Goal: Task Accomplishment & Management: Manage account settings

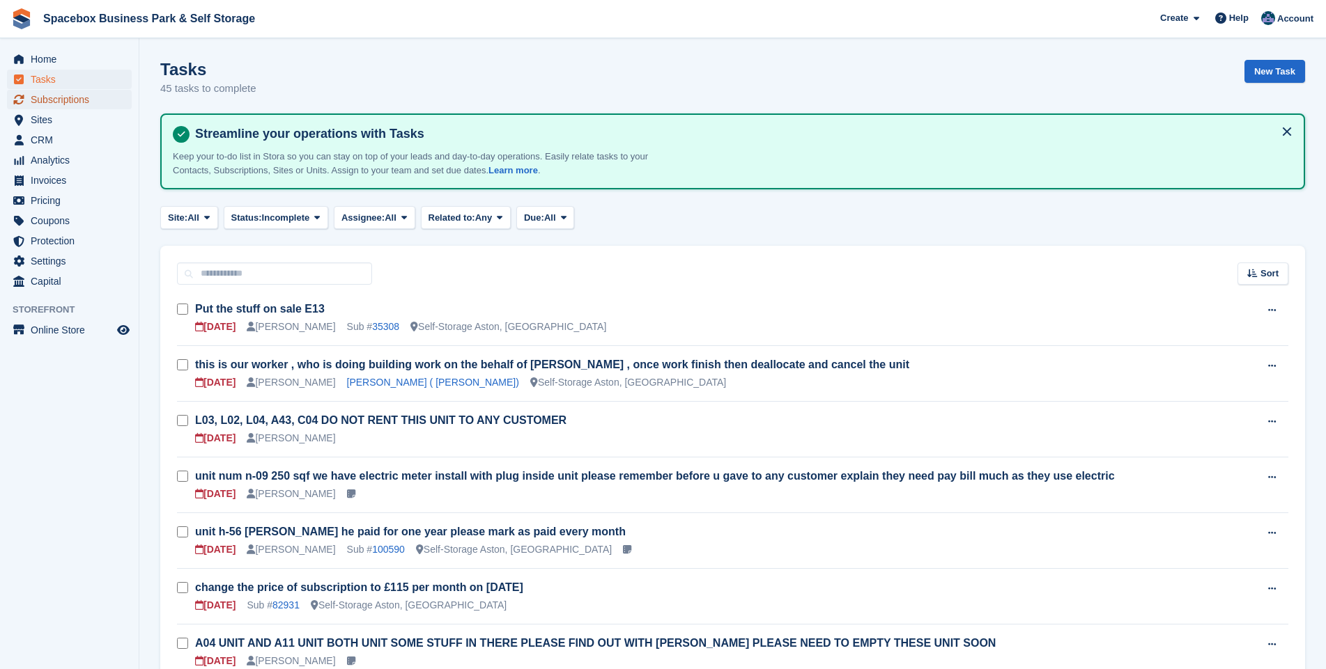
click at [57, 102] on span "Subscriptions" at bounding box center [73, 100] width 84 height 20
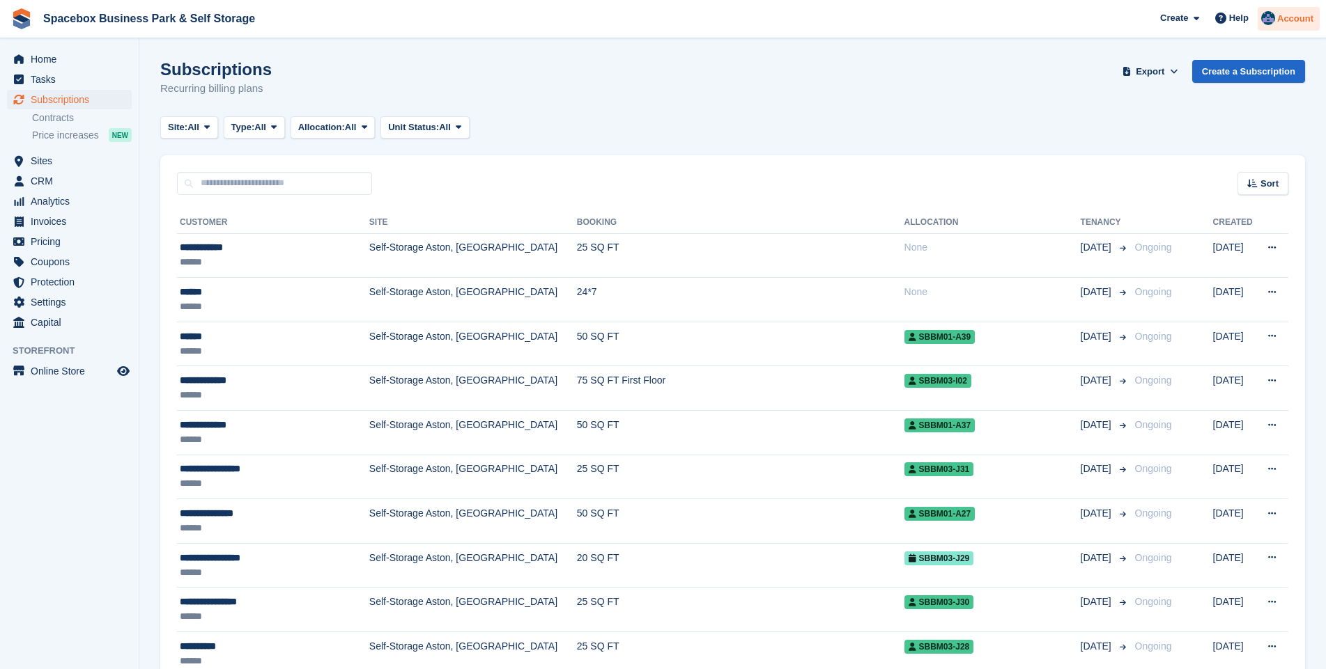
click at [1266, 20] on img at bounding box center [1268, 18] width 14 height 14
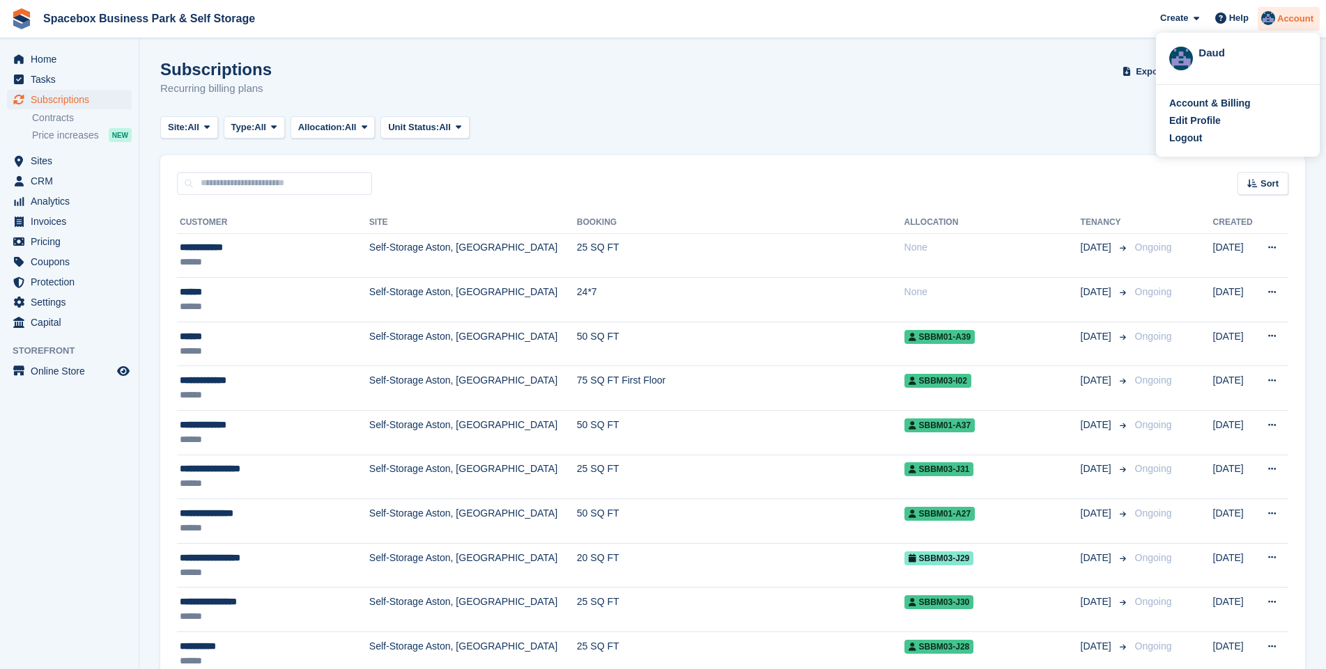
click at [1266, 20] on img at bounding box center [1268, 18] width 14 height 14
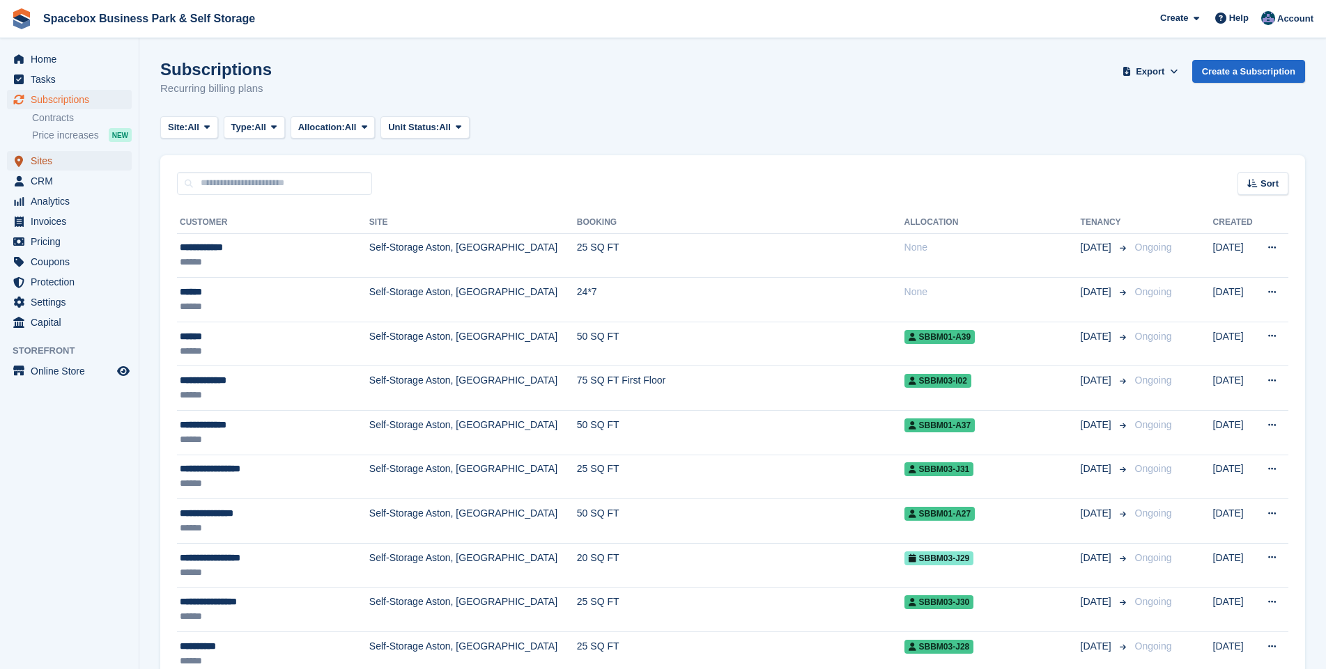
click at [50, 160] on span "Sites" at bounding box center [73, 161] width 84 height 20
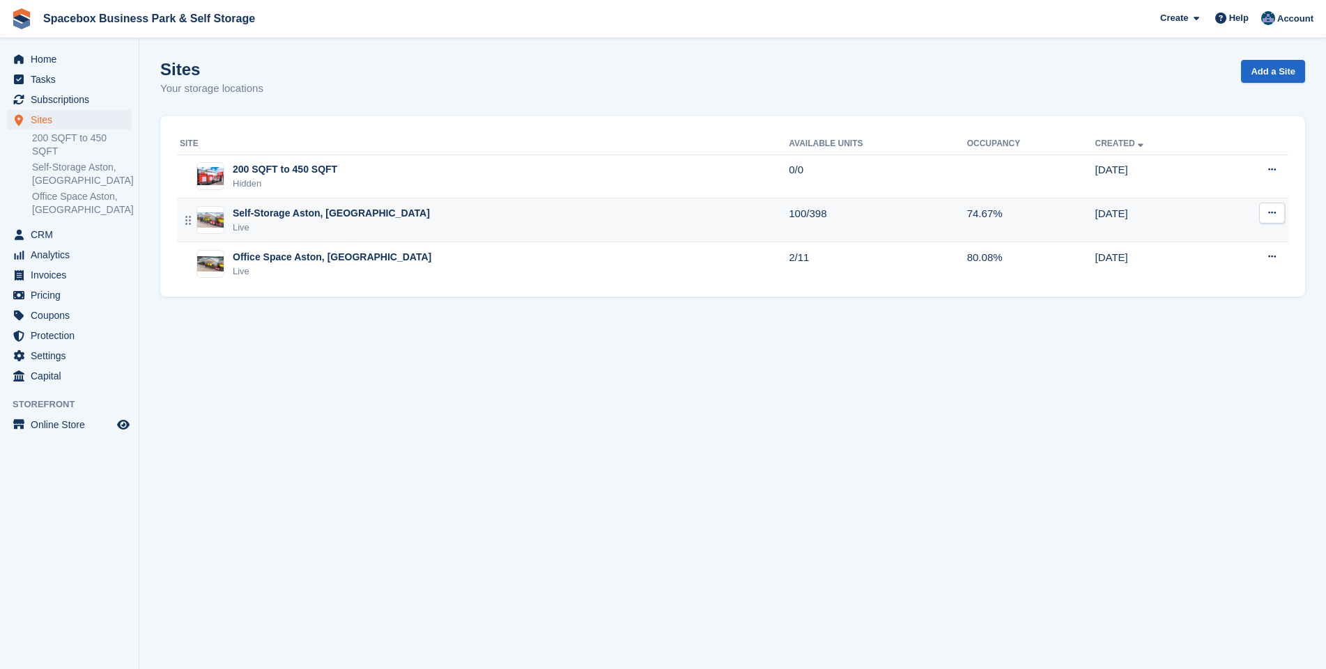
click at [272, 220] on div "Self-Storage Aston, [GEOGRAPHIC_DATA]" at bounding box center [331, 213] width 197 height 15
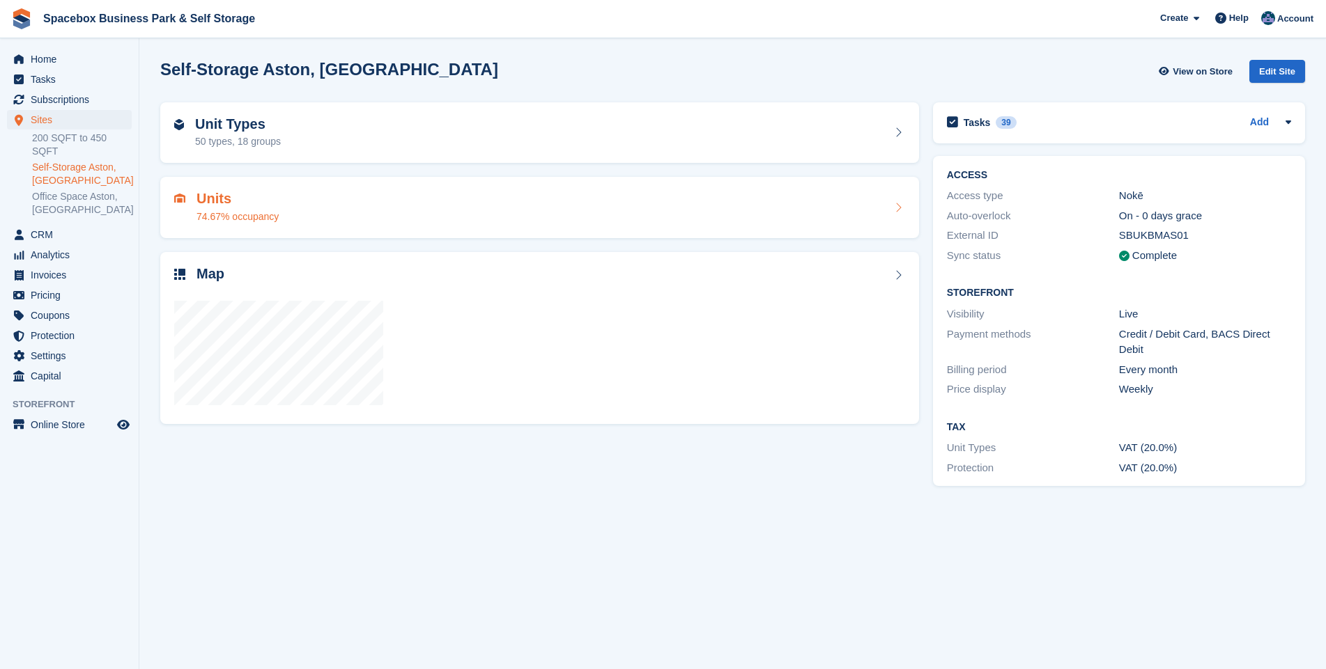
click at [218, 207] on h2 "Units" at bounding box center [237, 199] width 82 height 16
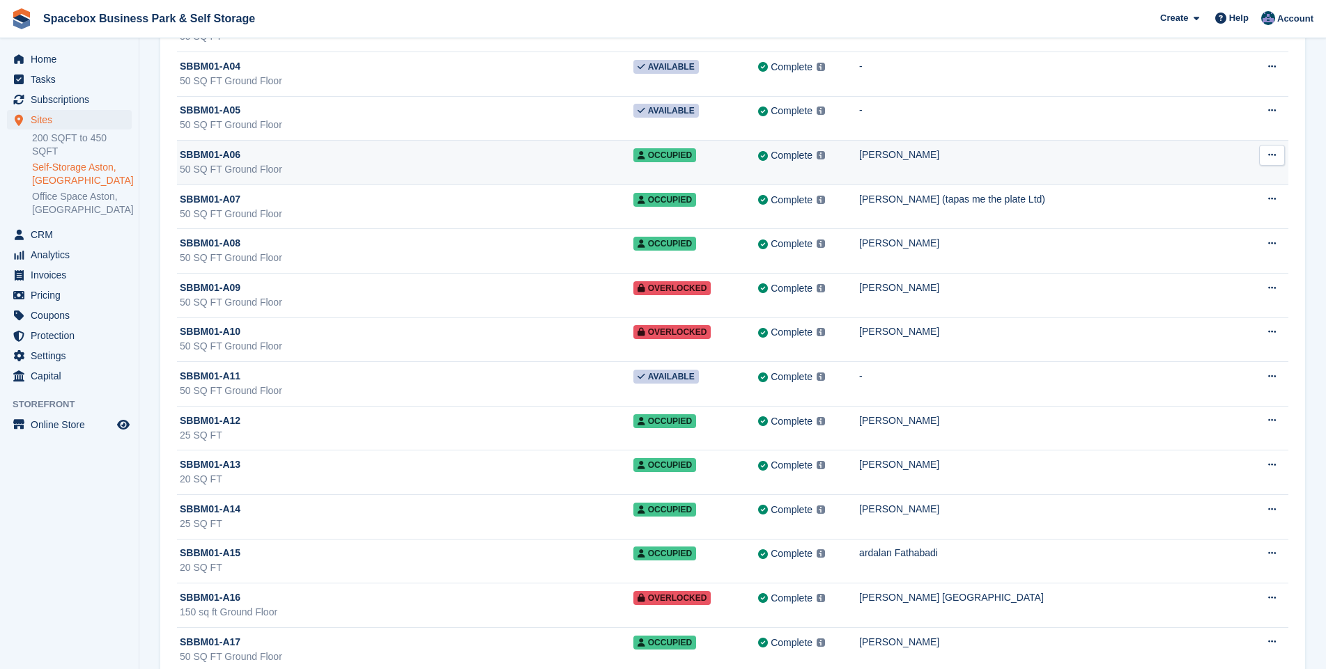
scroll to position [301, 0]
click at [437, 159] on div "SBBM01-A06" at bounding box center [406, 155] width 453 height 15
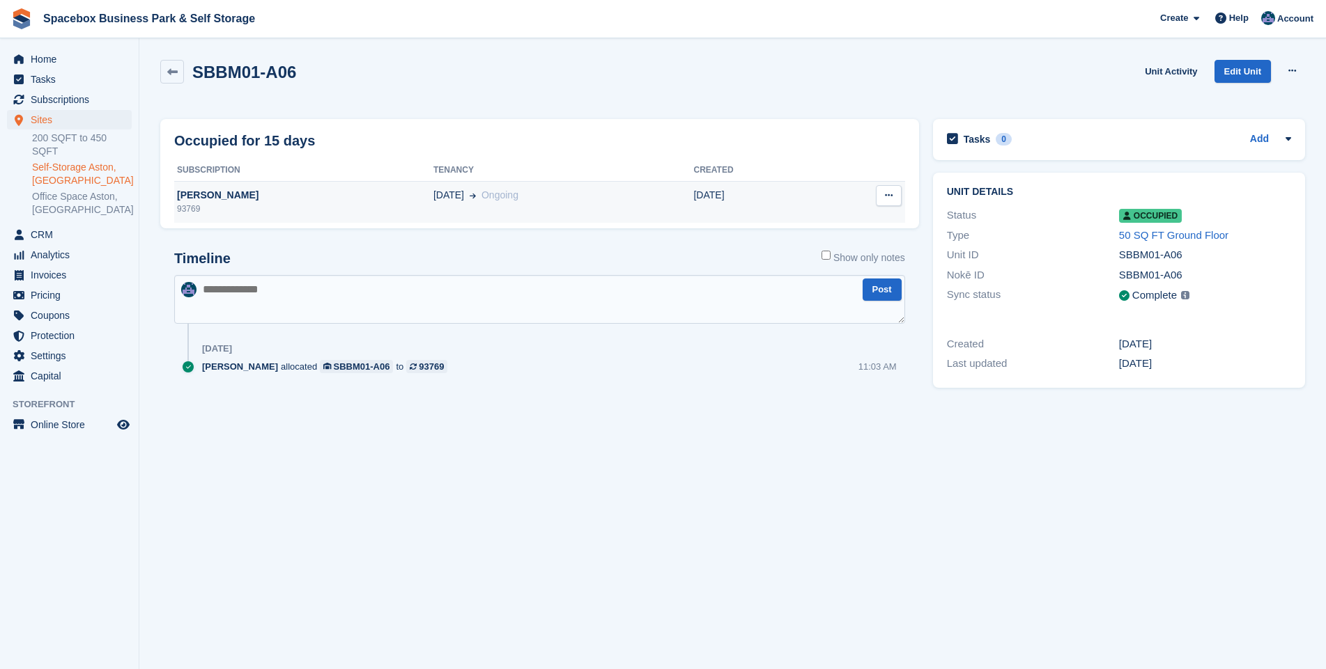
click at [218, 203] on div "93769" at bounding box center [303, 209] width 259 height 13
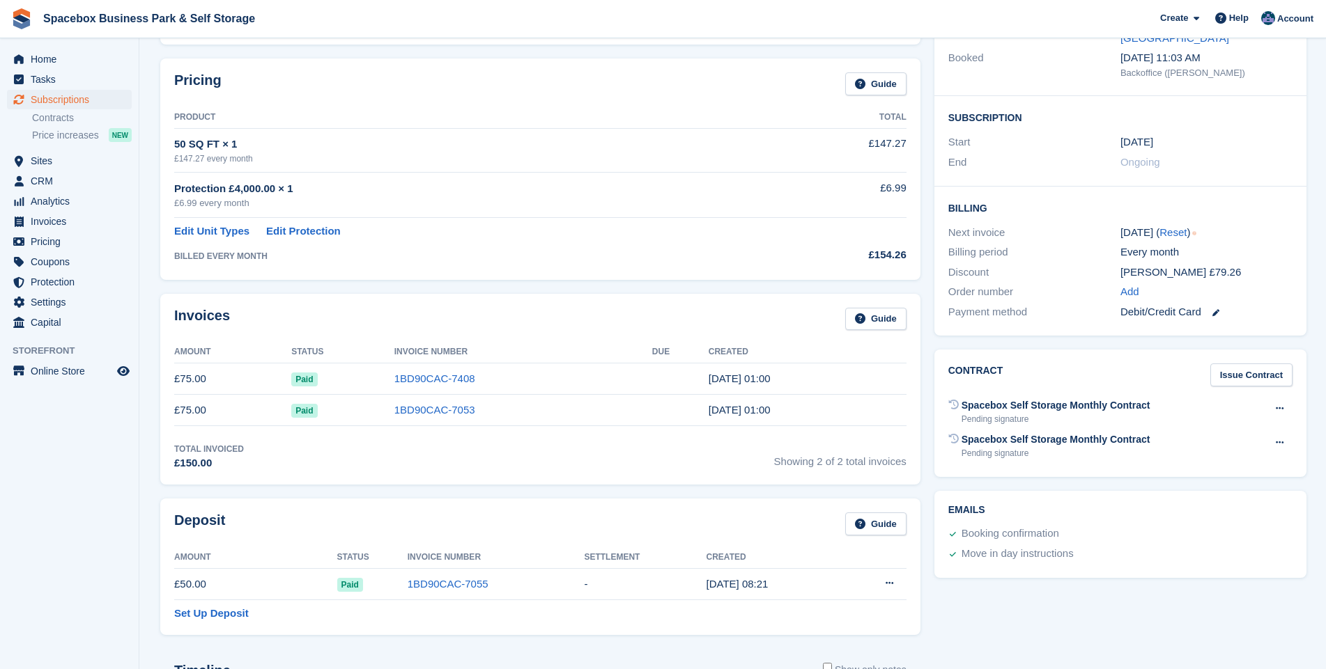
scroll to position [201, 0]
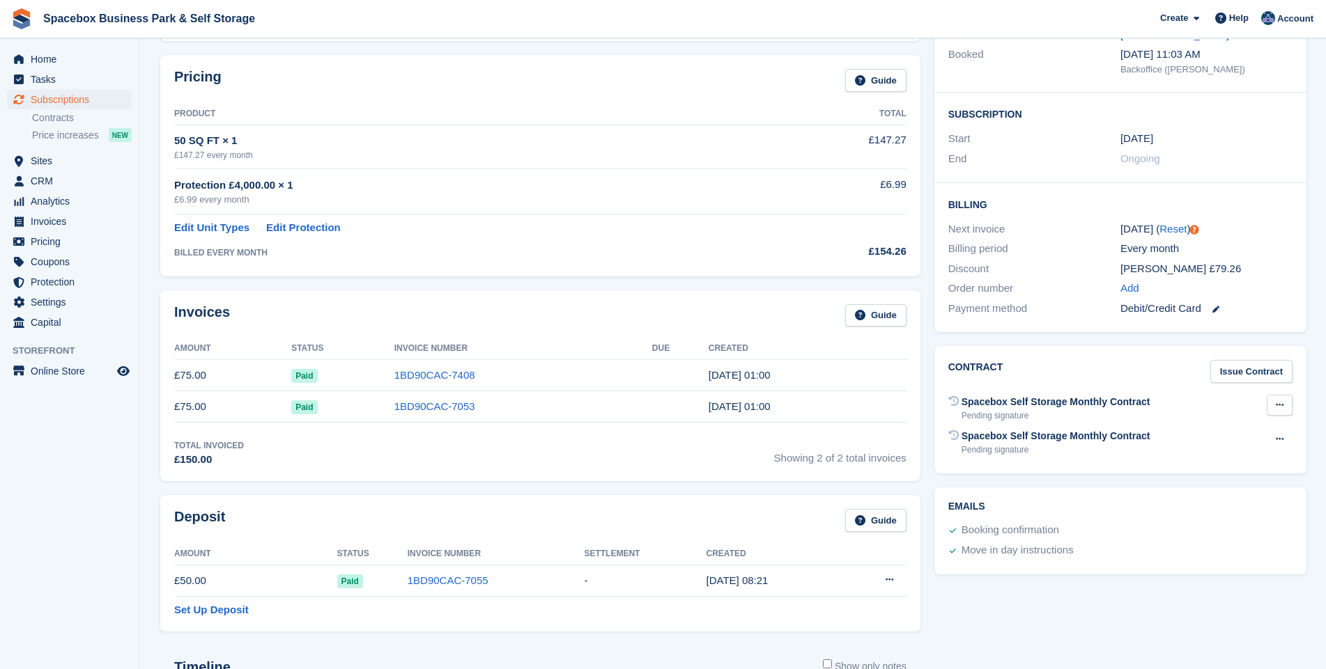
click at [1271, 395] on button at bounding box center [1279, 405] width 26 height 21
click at [1204, 424] on p "Void contract" at bounding box center [1225, 433] width 121 height 18
click at [1277, 435] on icon at bounding box center [1279, 439] width 8 height 9
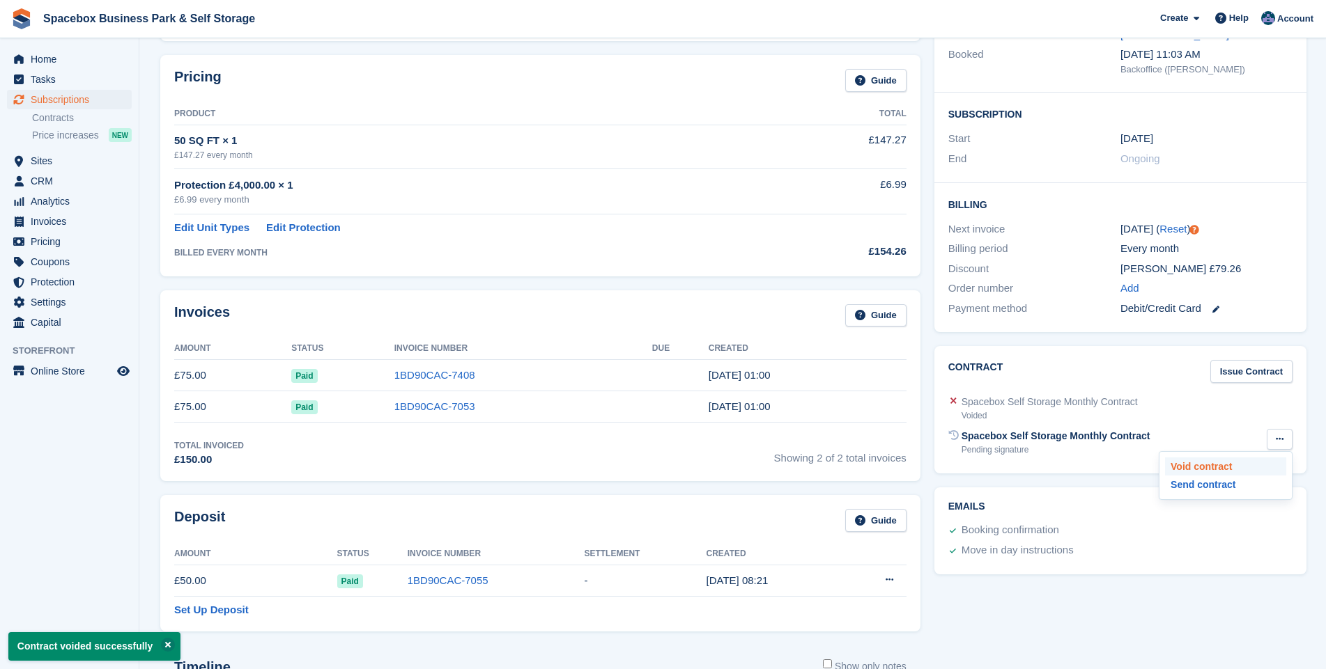
click at [1192, 458] on p "Void contract" at bounding box center [1225, 467] width 121 height 18
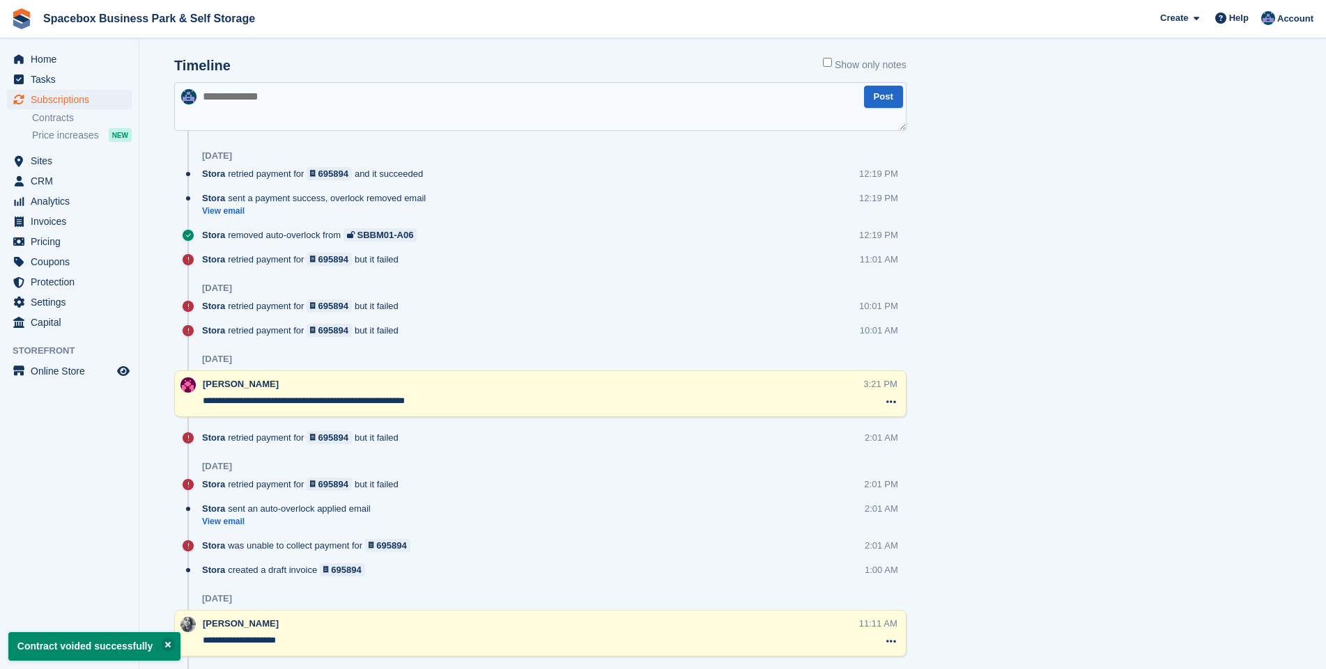
scroll to position [803, 0]
click at [263, 105] on textarea at bounding box center [540, 105] width 732 height 49
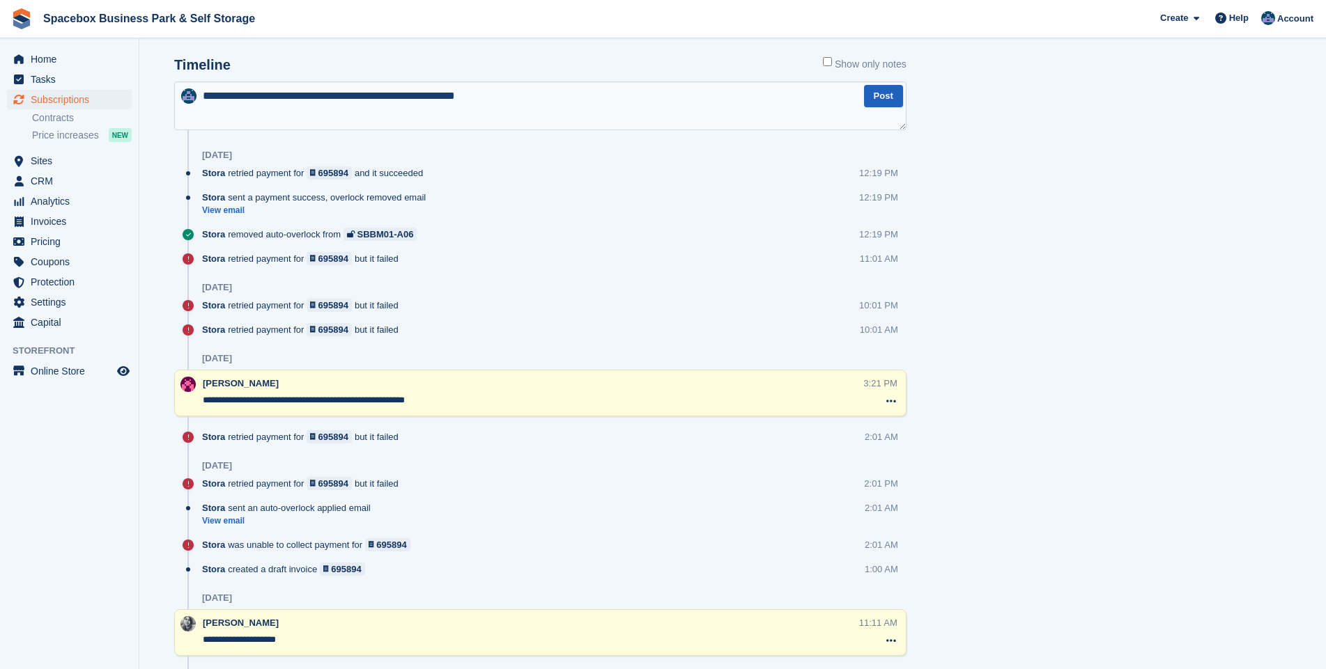
type textarea "**********"
click at [885, 100] on button "Post" at bounding box center [883, 96] width 39 height 23
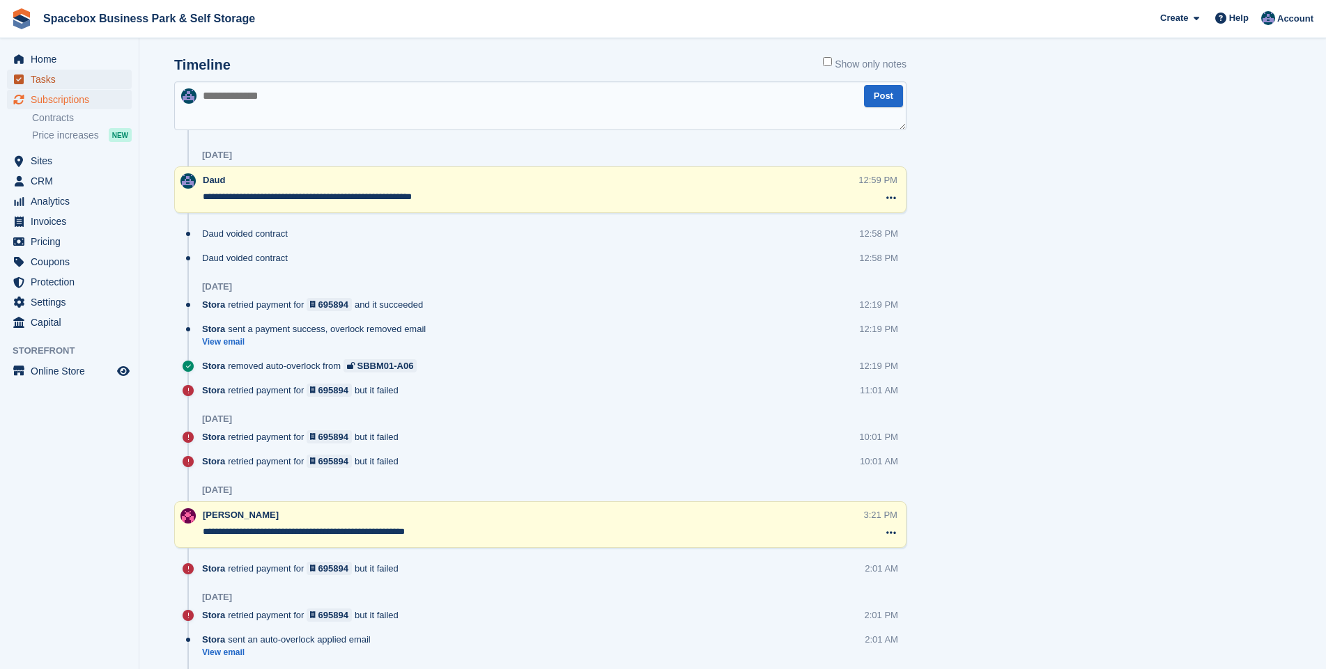
click at [48, 76] on span "Tasks" at bounding box center [73, 80] width 84 height 20
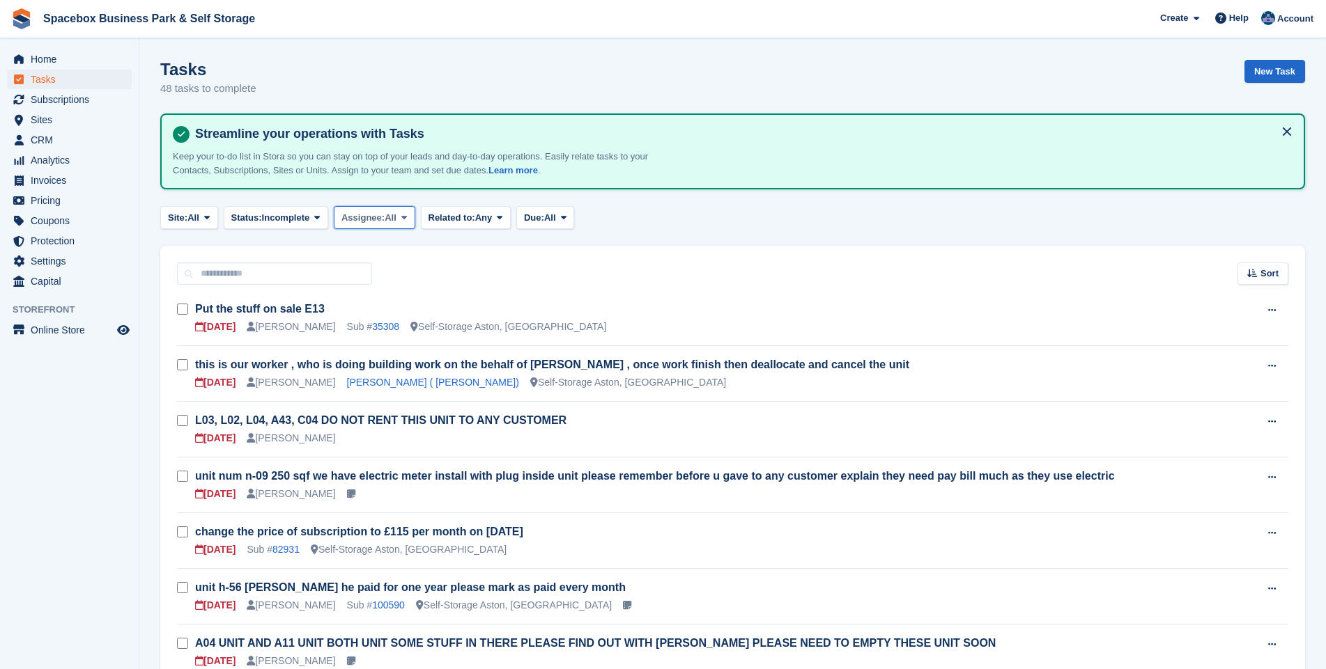
click at [398, 219] on button "Assignee: All" at bounding box center [374, 217] width 81 height 23
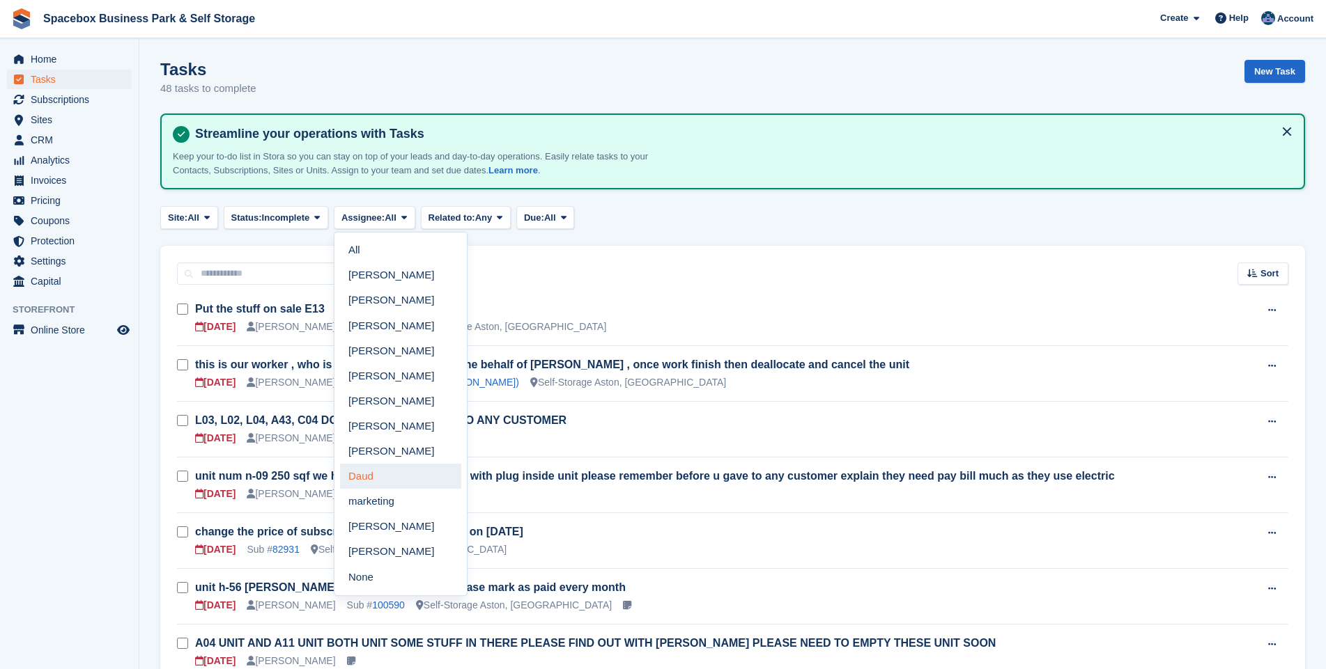
click at [375, 479] on link "Daud" at bounding box center [400, 476] width 121 height 25
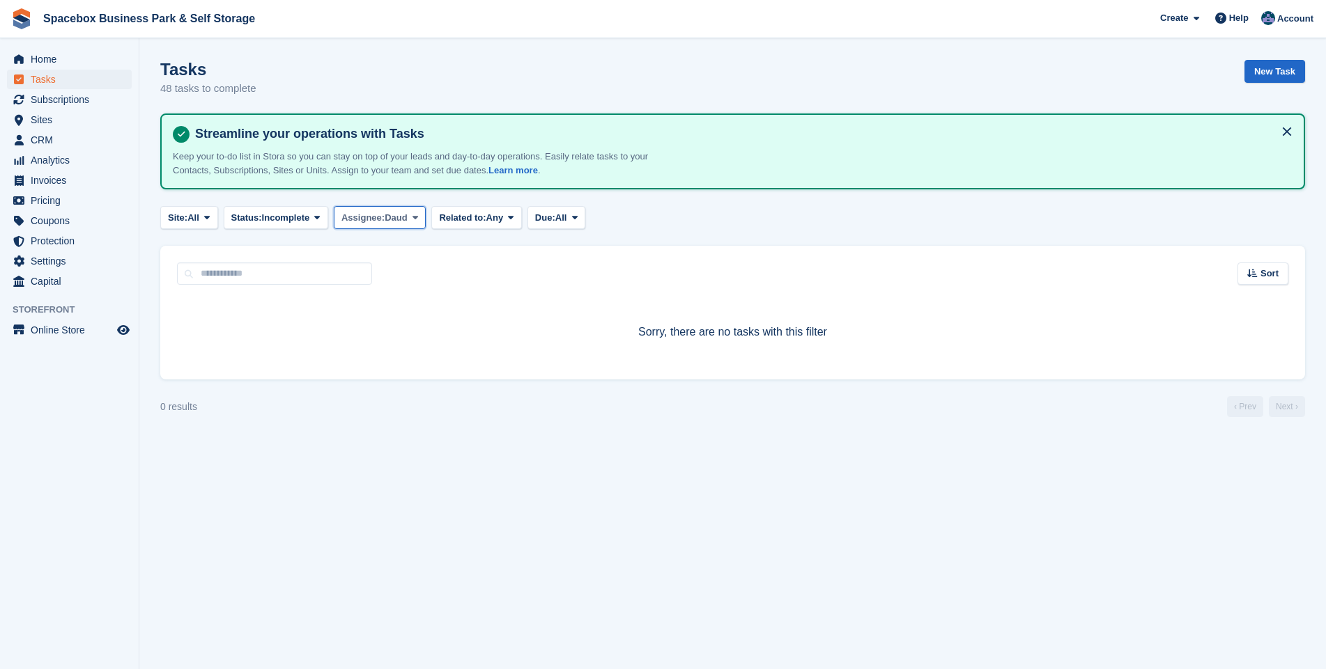
click at [413, 221] on span at bounding box center [415, 217] width 11 height 11
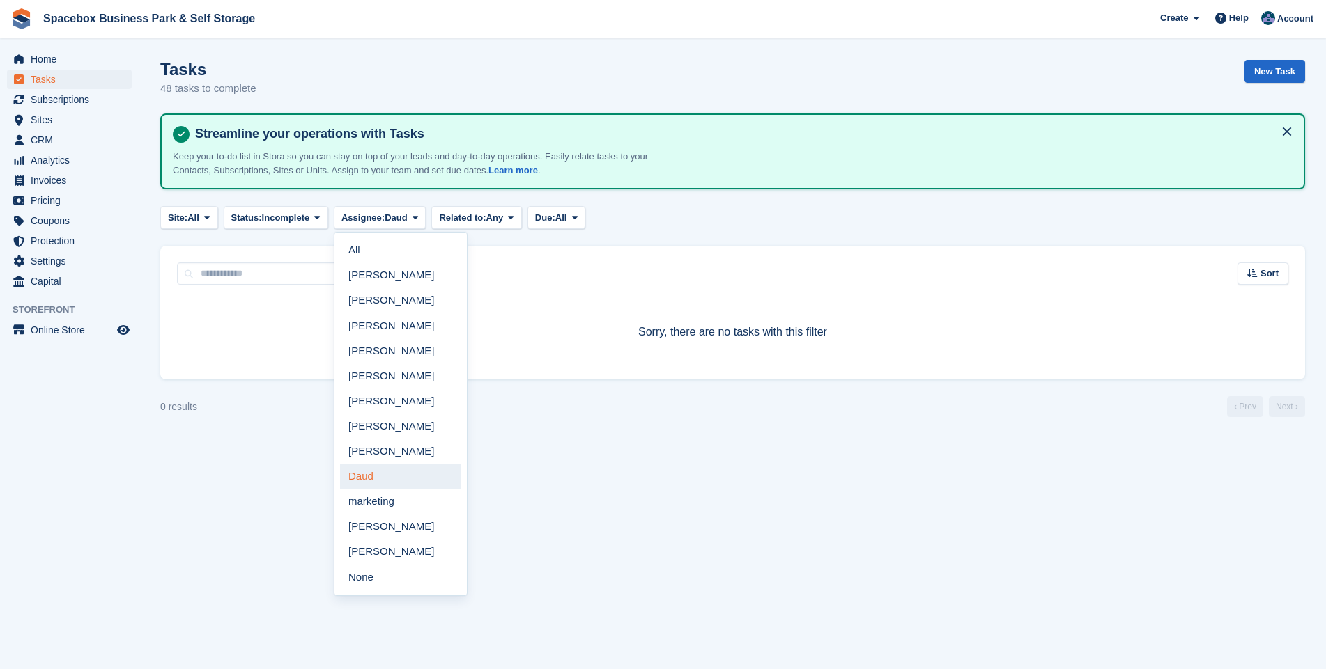
click at [364, 474] on link "Daud" at bounding box center [400, 476] width 121 height 25
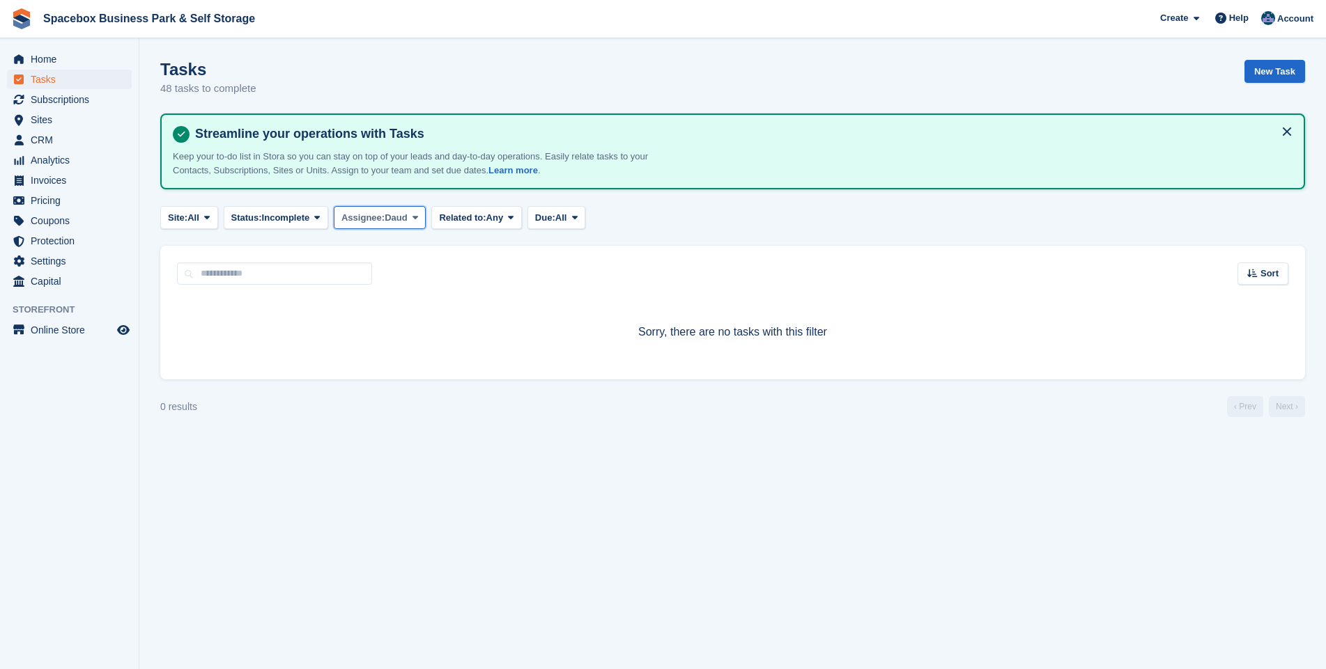
click at [418, 221] on icon at bounding box center [415, 217] width 6 height 9
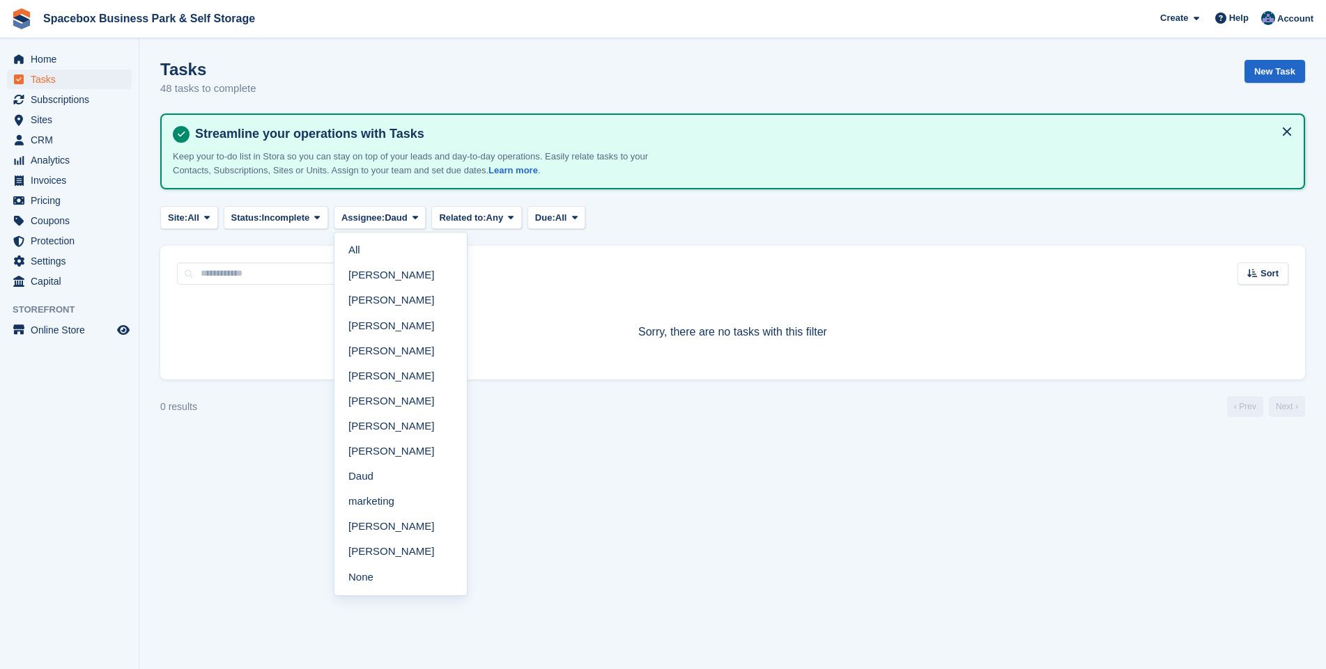
click at [362, 479] on link "Daud" at bounding box center [400, 476] width 121 height 25
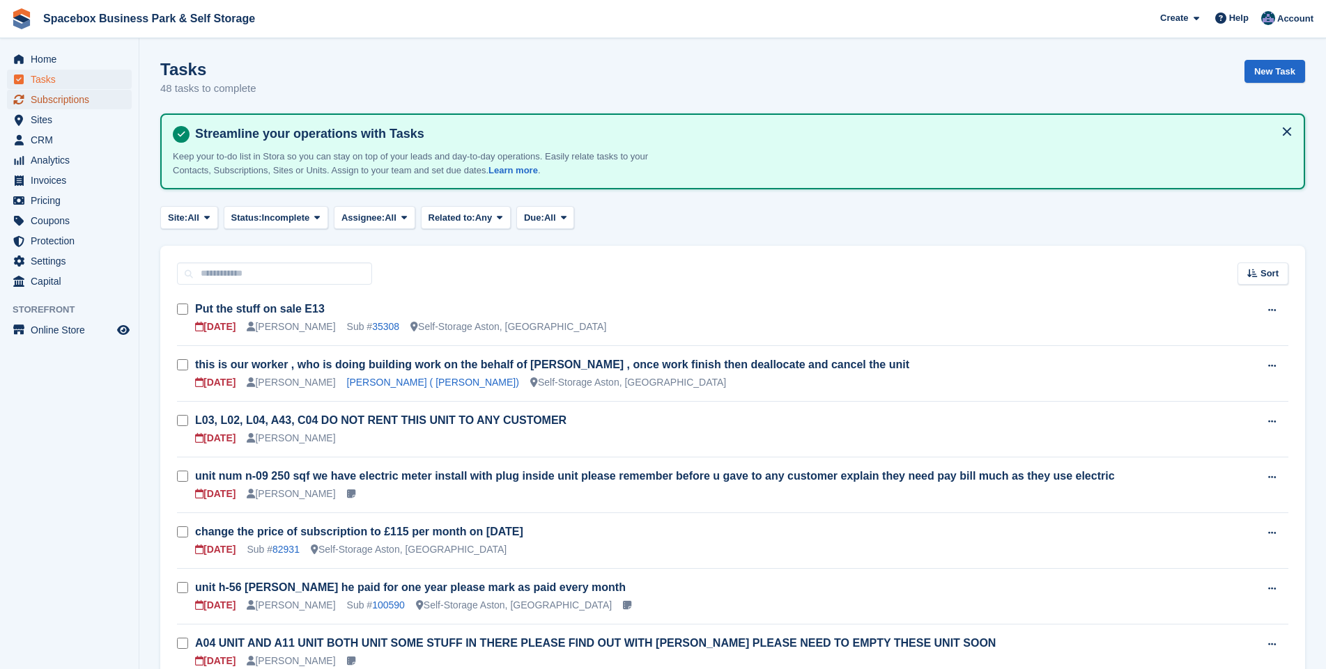
click at [69, 101] on span "Subscriptions" at bounding box center [73, 100] width 84 height 20
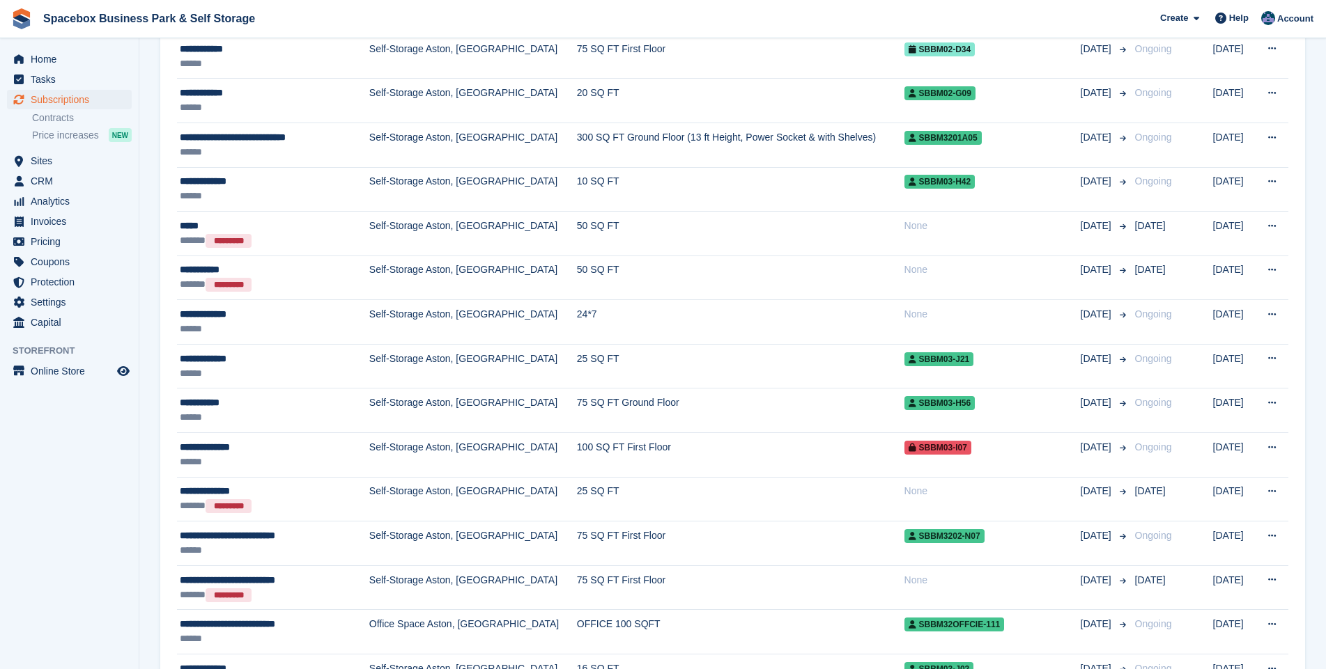
scroll to position [1406, 0]
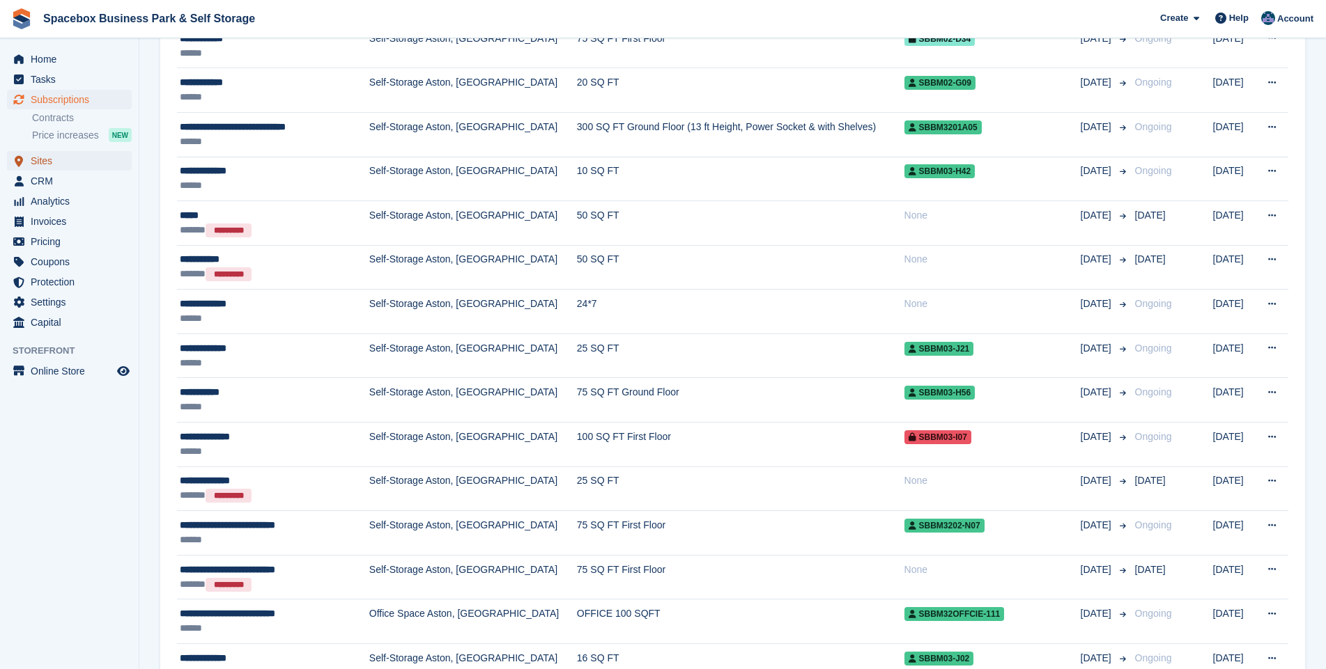
click at [47, 161] on span "Sites" at bounding box center [73, 161] width 84 height 20
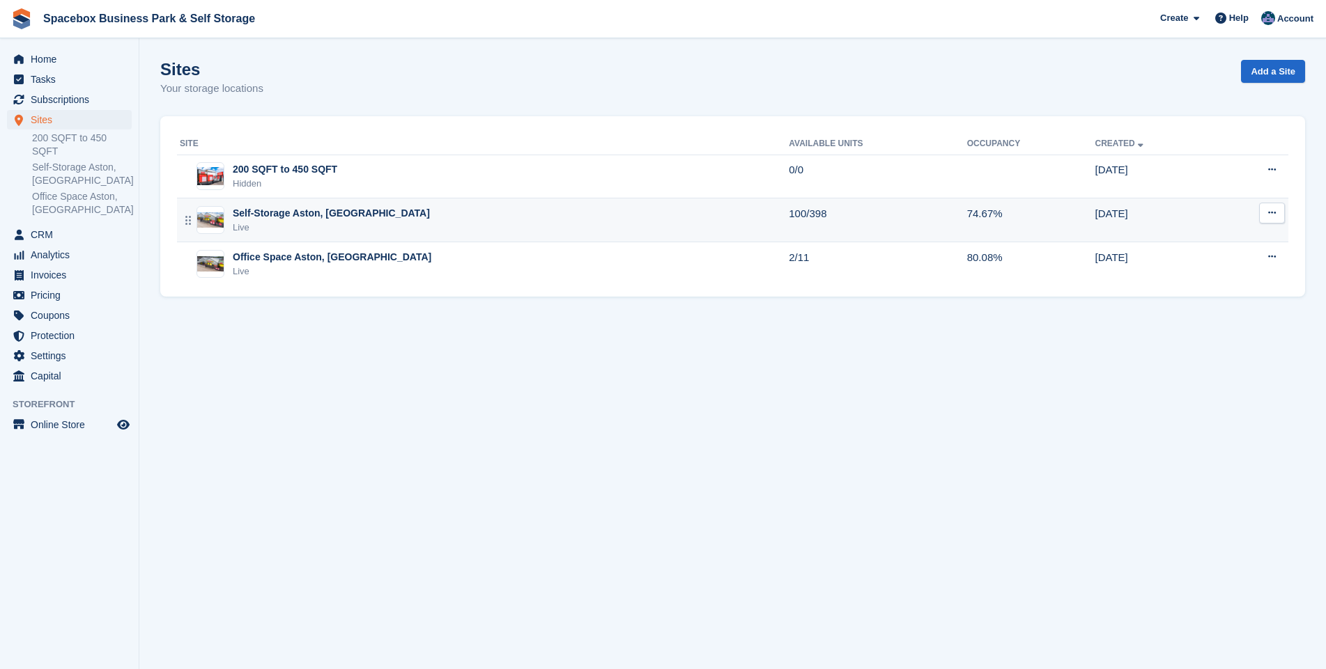
click at [266, 220] on div "Self-Storage Aston, [GEOGRAPHIC_DATA]" at bounding box center [331, 213] width 197 height 15
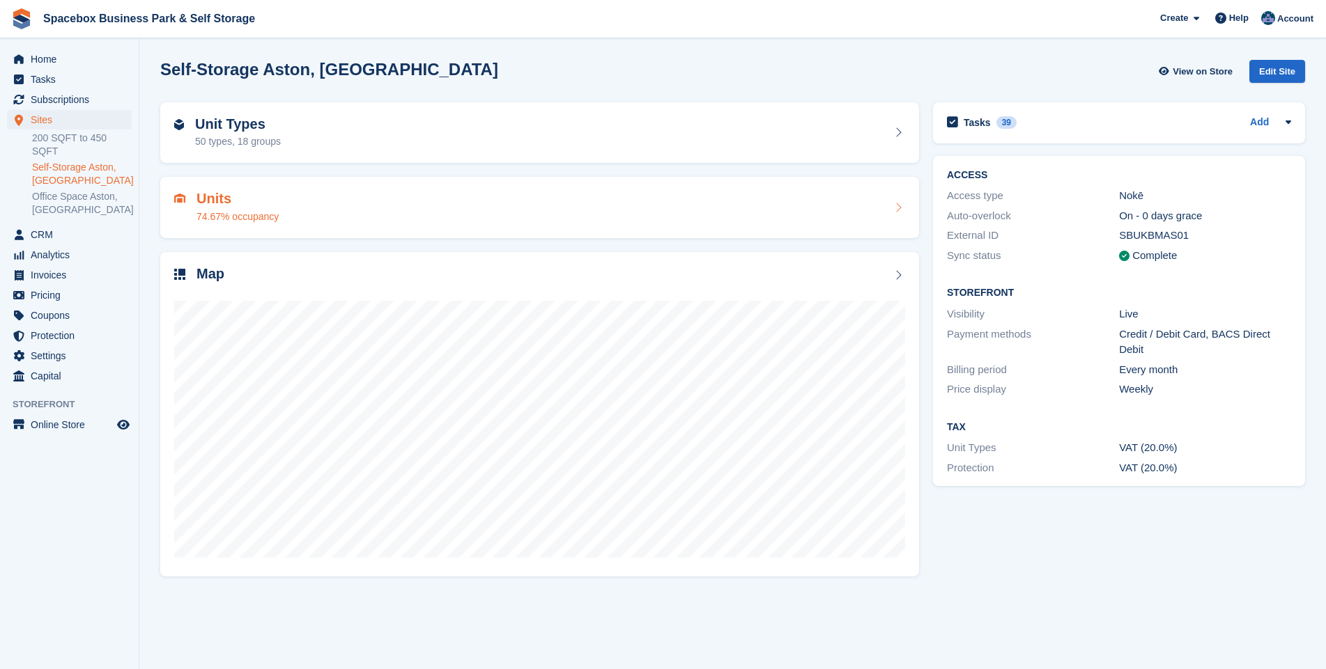
click at [234, 208] on div "Units 74.67% occupancy" at bounding box center [237, 207] width 82 height 33
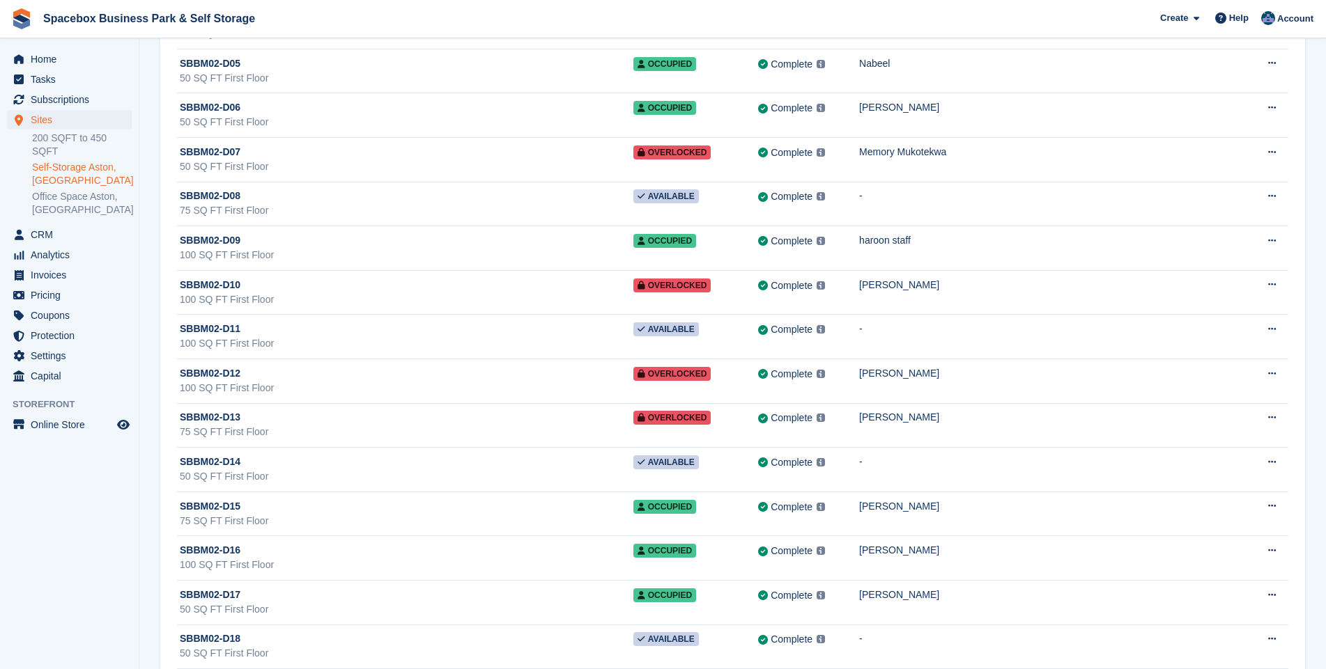
scroll to position [3715, 0]
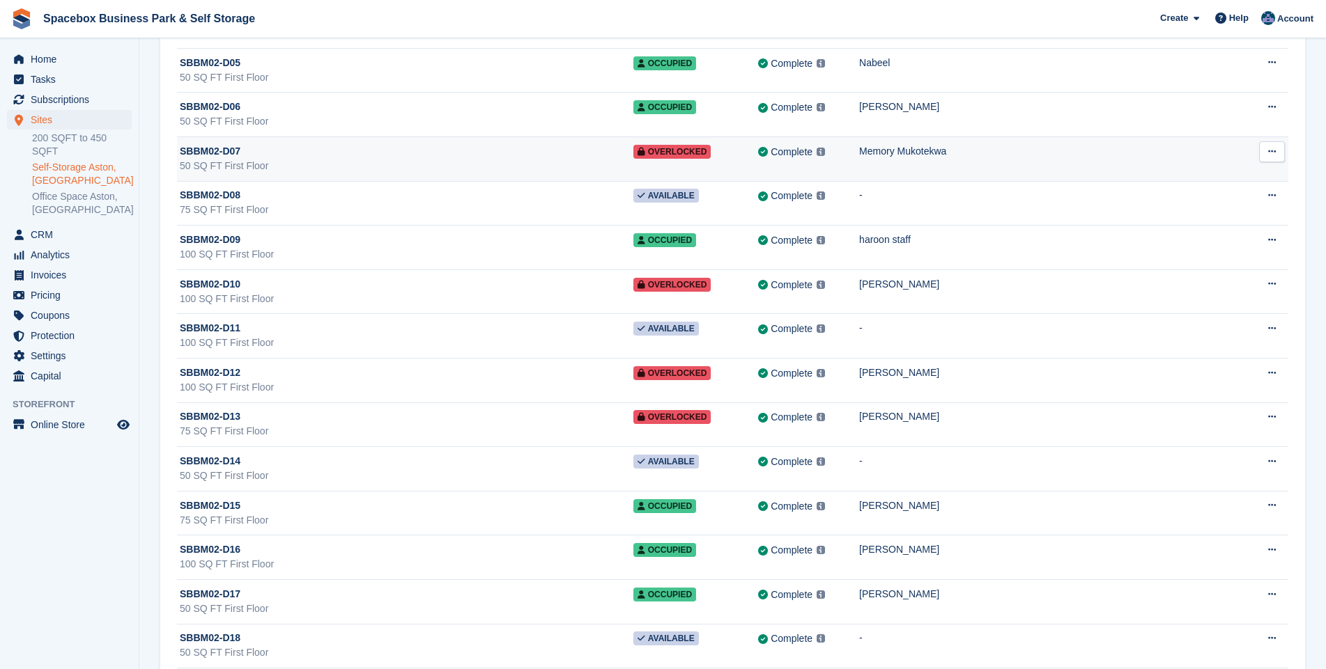
click at [410, 160] on div "50 SQ FT First Floor" at bounding box center [406, 166] width 453 height 15
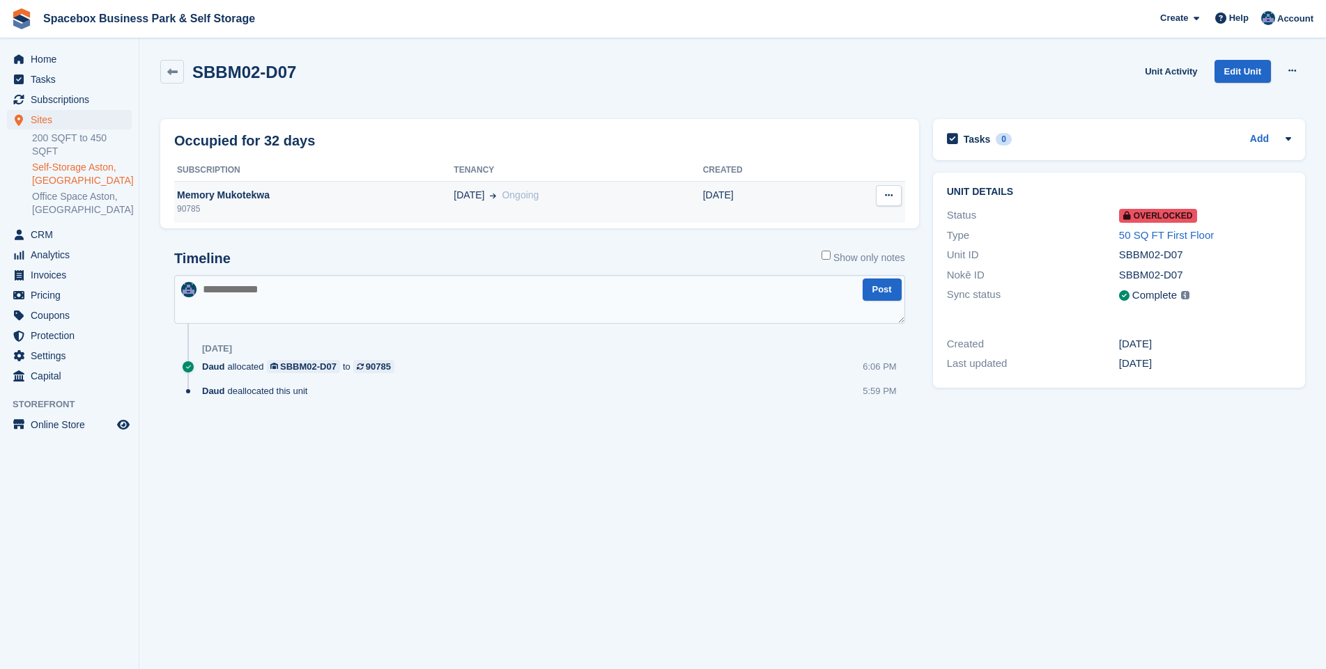
click at [249, 203] on div "90785" at bounding box center [313, 209] width 279 height 13
